Goal: Information Seeking & Learning: Find specific fact

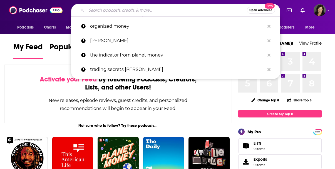
click at [106, 8] on input "Search podcasts, credits, & more..." at bounding box center [166, 10] width 160 height 9
paste input "The Moneywise Guys"
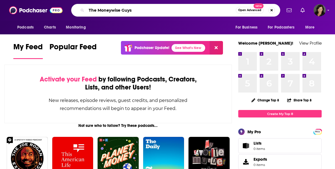
type input "The Moneywise Guys"
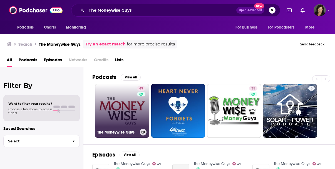
click at [119, 112] on link "49 The Moneywise Guys" at bounding box center [122, 111] width 54 height 54
